Goal: Complete application form

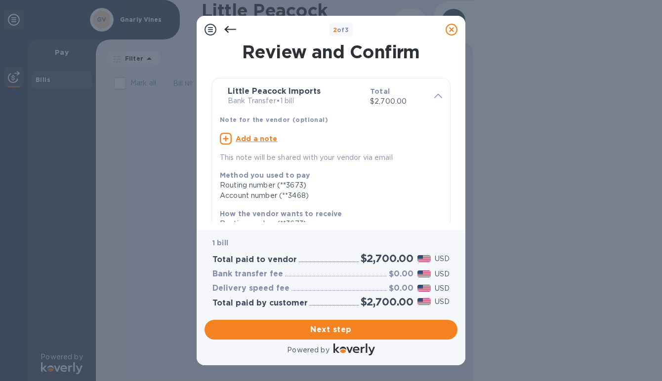
click at [325, 330] on span "Next step" at bounding box center [330, 330] width 237 height 12
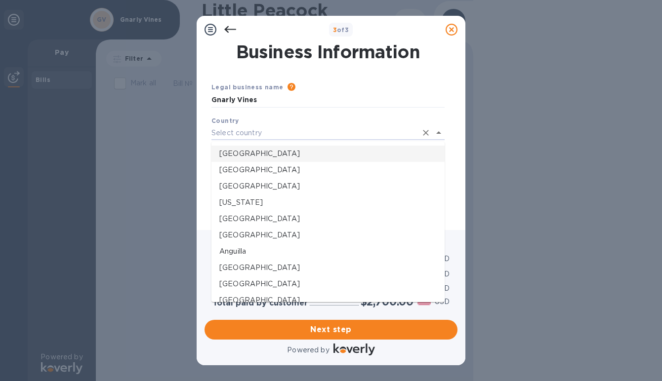
click at [267, 150] on p "[GEOGRAPHIC_DATA]" at bounding box center [327, 154] width 217 height 10
type input "[GEOGRAPHIC_DATA]"
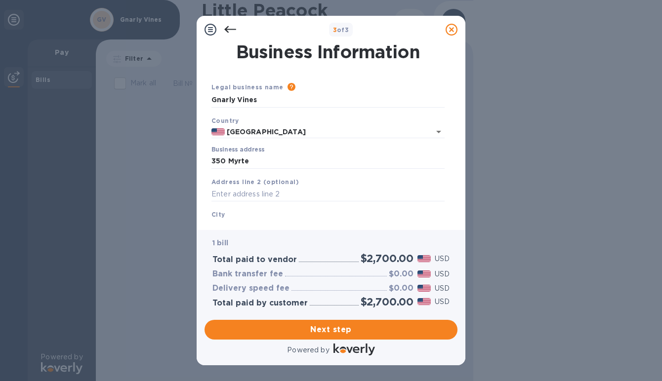
type input "[STREET_ADDRESS]"
type input "NY"
type input "11205"
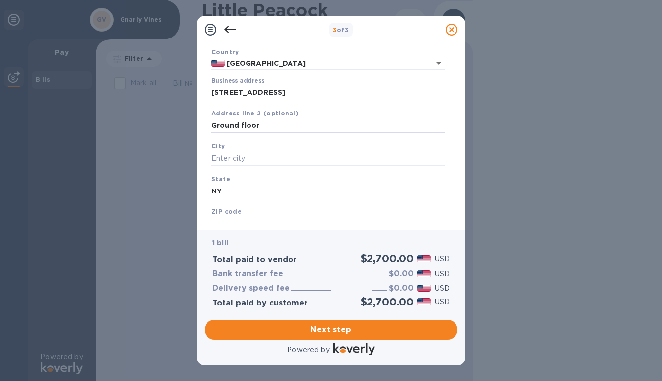
scroll to position [71, 0]
type input "Ground floor"
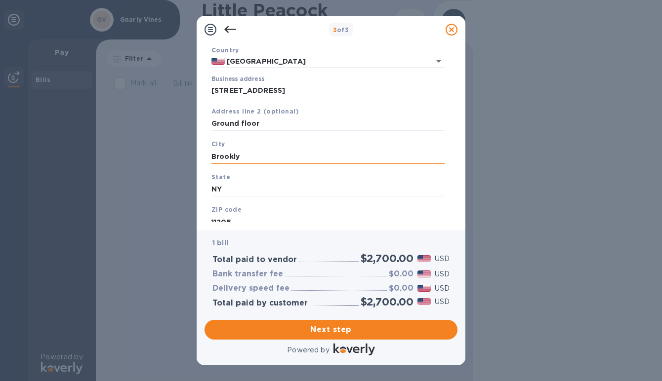
type input "[GEOGRAPHIC_DATA]"
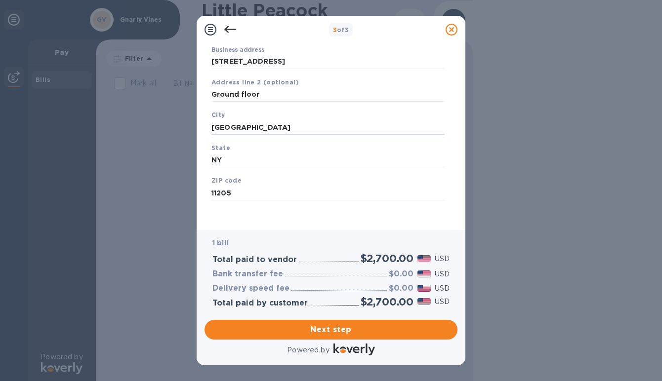
scroll to position [99, 0]
click at [352, 332] on span "Next step" at bounding box center [330, 330] width 237 height 12
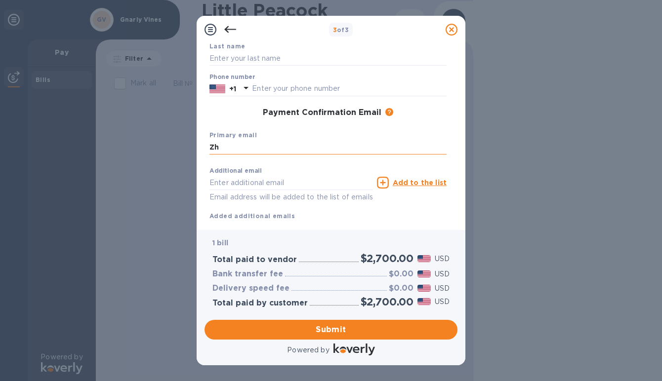
type input "Z"
type input "[PERSON_NAME][EMAIL_ADDRESS][DOMAIN_NAME]"
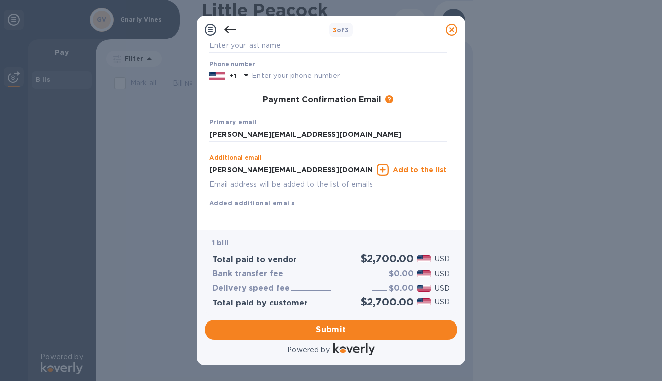
scroll to position [111, 0]
type input "[PERSON_NAME][EMAIL_ADDRESS][DOMAIN_NAME]"
click at [323, 330] on span "Submit" at bounding box center [330, 330] width 237 height 12
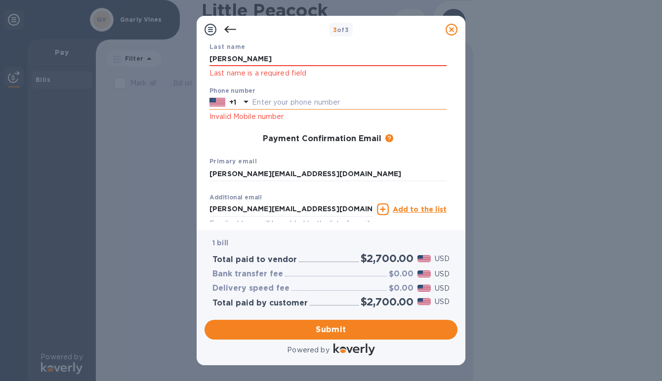
type input "[PERSON_NAME]"
type input "7189303780"
click at [346, 122] on div "Phone number [PHONE_NUMBER] Invalid Mobile number" at bounding box center [327, 104] width 245 height 43
click at [309, 52] on input "[PERSON_NAME]" at bounding box center [327, 59] width 237 height 15
click at [235, 60] on input "[PERSON_NAME]" at bounding box center [327, 59] width 237 height 15
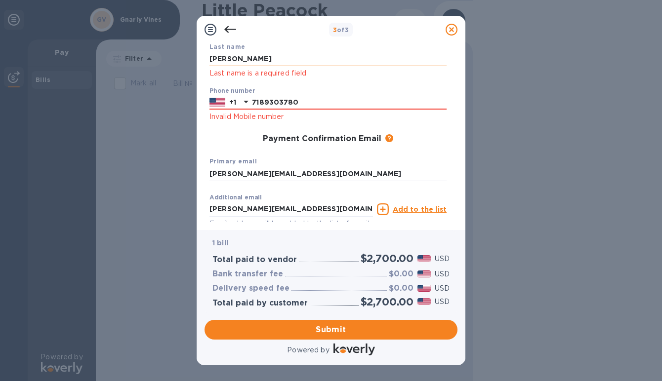
click at [270, 57] on input "[PERSON_NAME]" at bounding box center [327, 59] width 237 height 15
type input "[PERSON_NAME]"
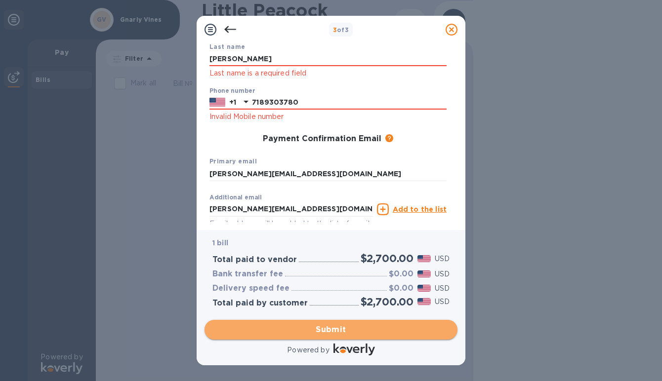
click at [366, 333] on span "Submit" at bounding box center [330, 330] width 237 height 12
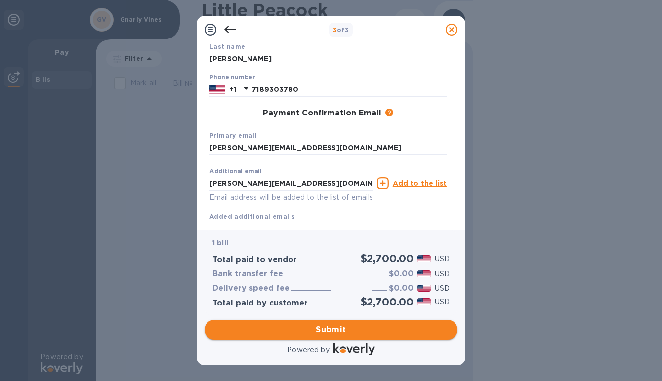
click at [366, 333] on span "Submit" at bounding box center [330, 330] width 237 height 12
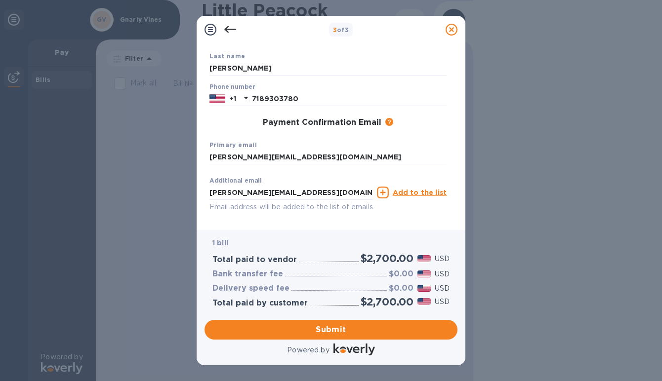
scroll to position [102, 0]
type input "Zhihan"
click at [355, 332] on span "Submit" at bounding box center [330, 330] width 237 height 12
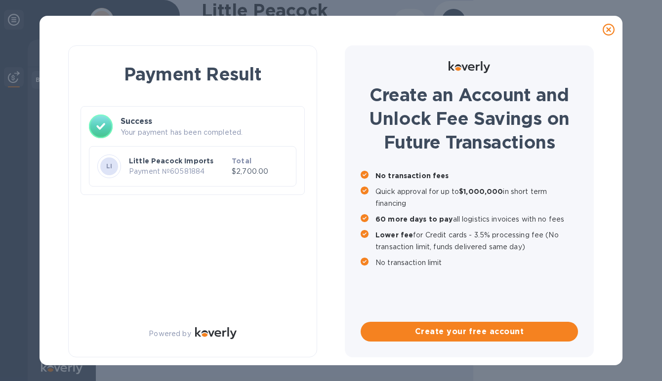
scroll to position [0, 0]
